Goal: Communication & Community: Answer question/provide support

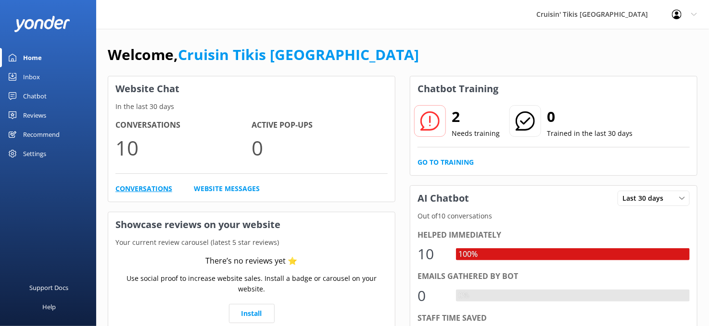
click at [139, 189] on link "Conversations" at bounding box center [143, 189] width 57 height 11
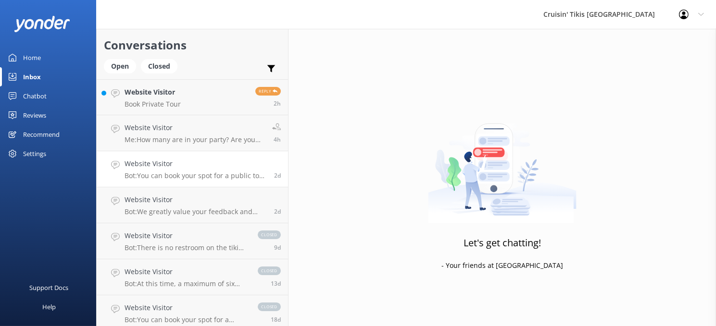
click at [164, 167] on h4 "Website Visitor" at bounding box center [196, 164] width 142 height 11
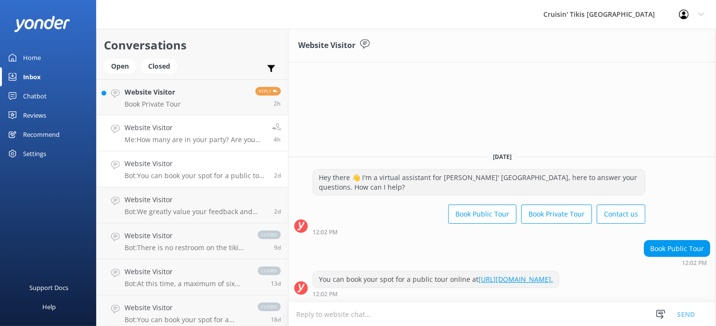
click at [182, 128] on h4 "Website Visitor" at bounding box center [195, 128] width 140 height 11
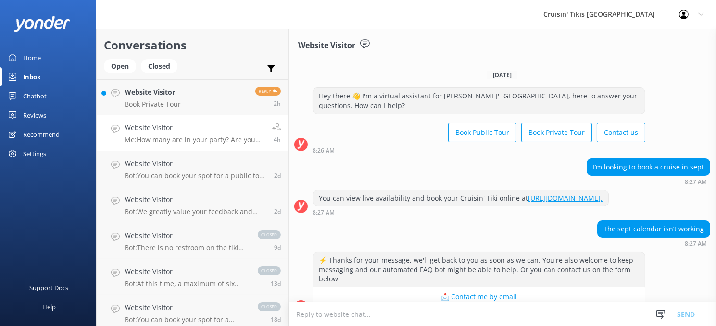
scroll to position [98, 0]
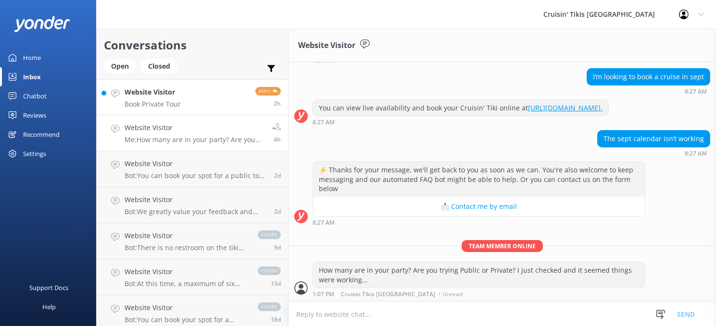
click at [181, 97] on link "Website Visitor Book Private Tour Reply 2h" at bounding box center [192, 97] width 191 height 36
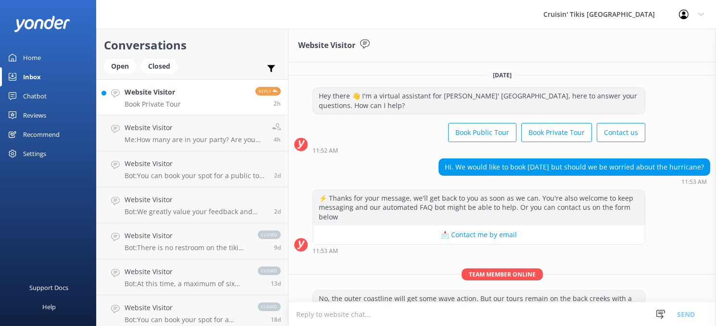
scroll to position [98, 0]
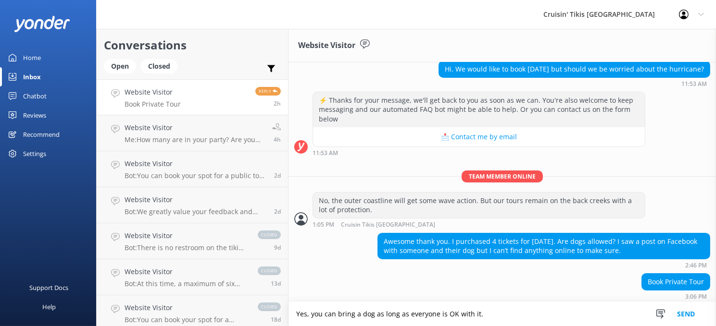
type textarea "Yes, you can bring a dog as long as everyone is OK with it."
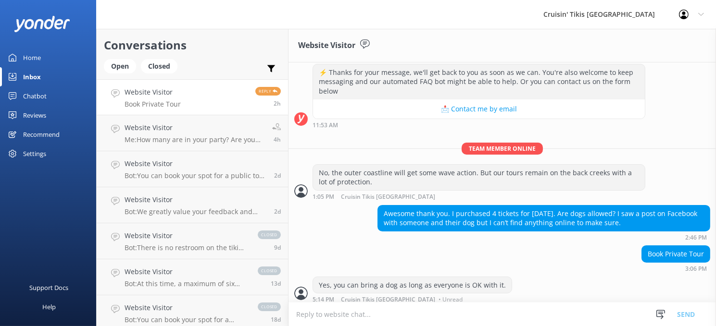
scroll to position [129, 0]
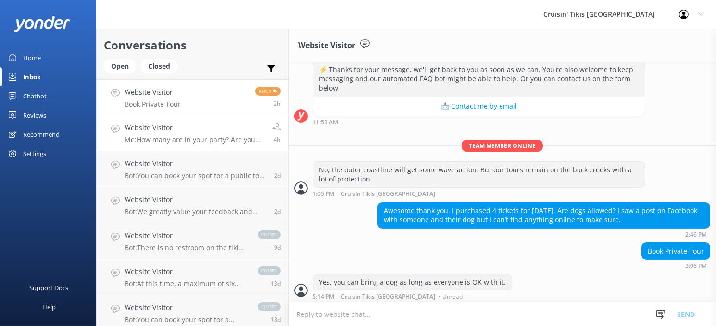
click at [179, 127] on h4 "Website Visitor" at bounding box center [195, 128] width 140 height 11
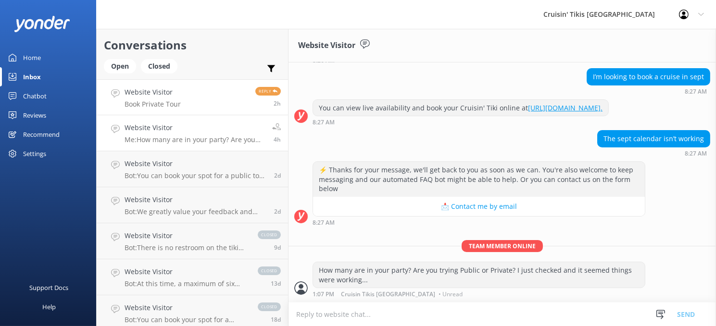
click at [182, 107] on link "Website Visitor Book Private Tour Reply 2h" at bounding box center [192, 97] width 191 height 36
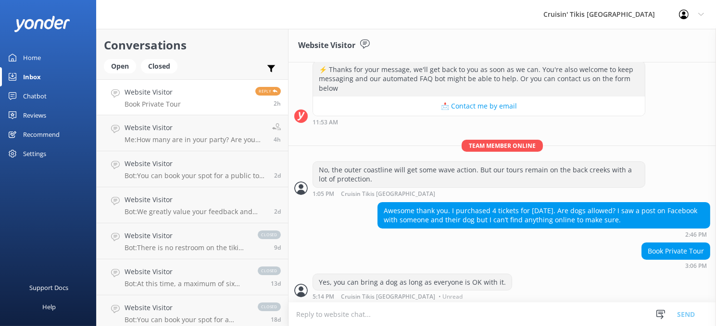
click at [27, 59] on div "Home" at bounding box center [32, 57] width 18 height 19
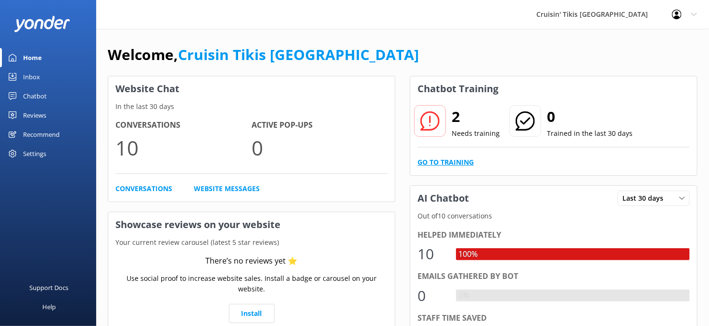
click at [460, 165] on link "Go to Training" at bounding box center [445, 162] width 56 height 11
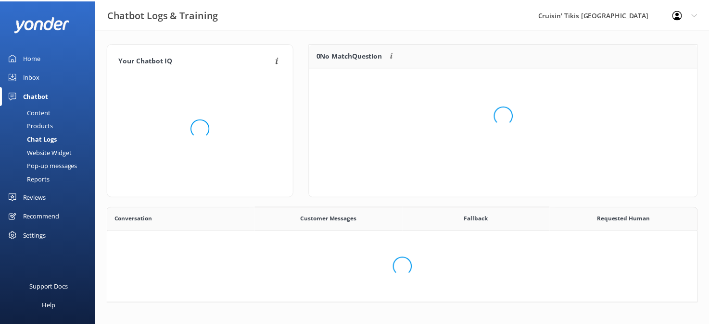
scroll to position [330, 582]
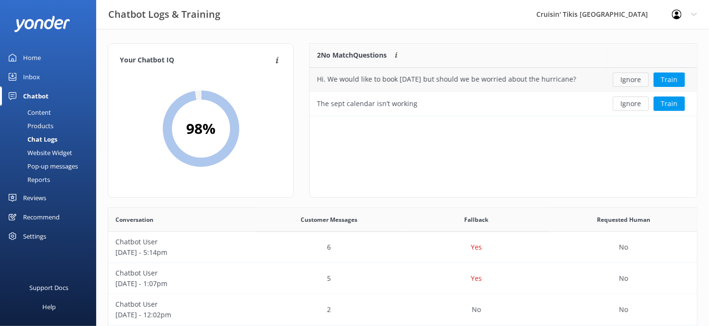
click at [634, 79] on button "Ignore" at bounding box center [630, 80] width 36 height 14
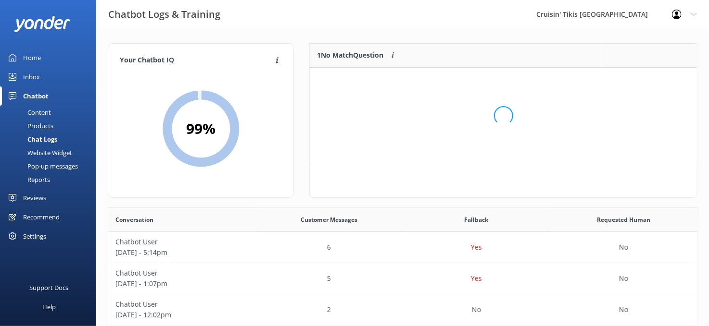
scroll to position [8, 7]
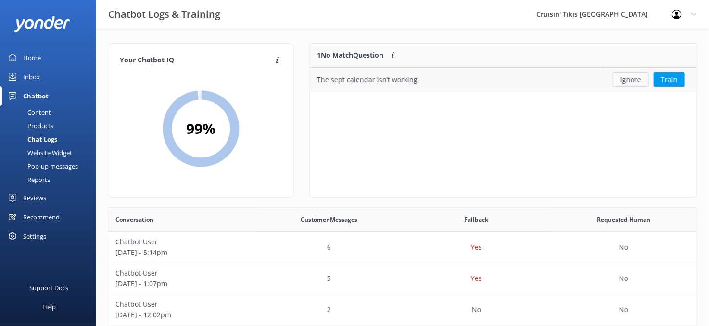
click at [636, 81] on button "Ignore" at bounding box center [630, 80] width 36 height 14
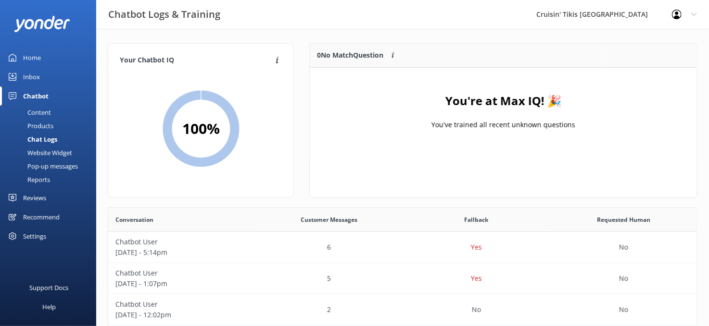
click at [29, 59] on div "Home" at bounding box center [32, 57] width 18 height 19
